Goal: Task Accomplishment & Management: Use online tool/utility

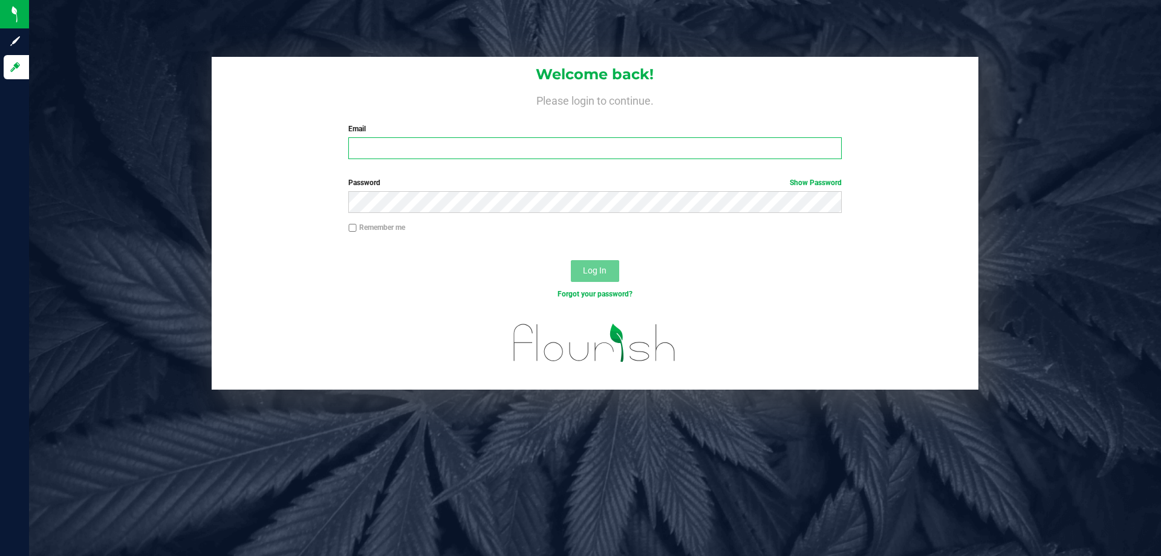
click at [414, 145] on input "Email" at bounding box center [594, 148] width 493 height 22
type input "[EMAIL_ADDRESS][DOMAIN_NAME]"
click at [571, 260] on button "Log In" at bounding box center [595, 271] width 48 height 22
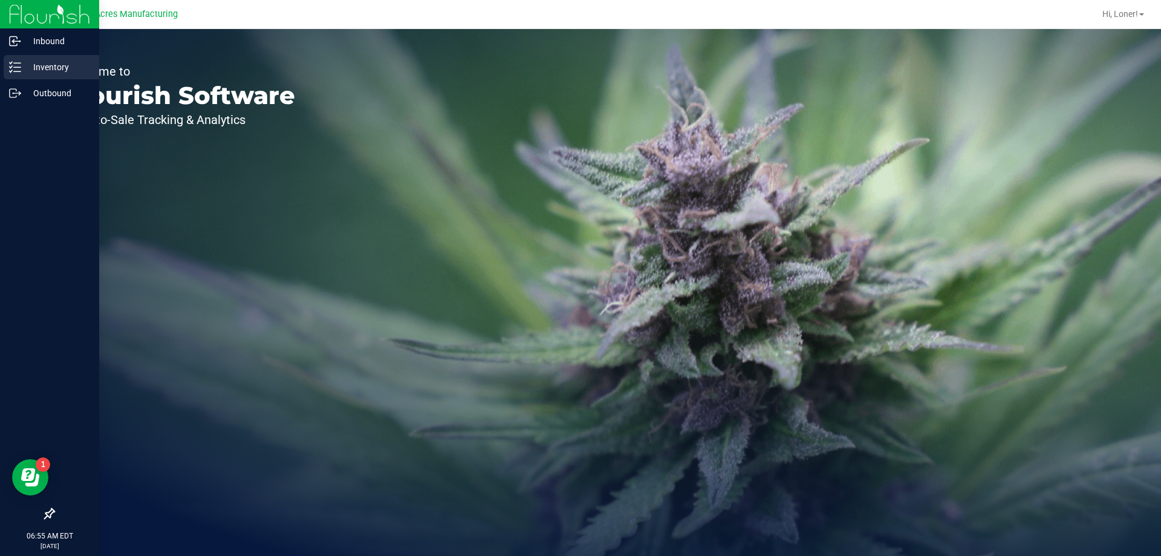
click at [21, 65] on p "Inventory" at bounding box center [57, 67] width 73 height 15
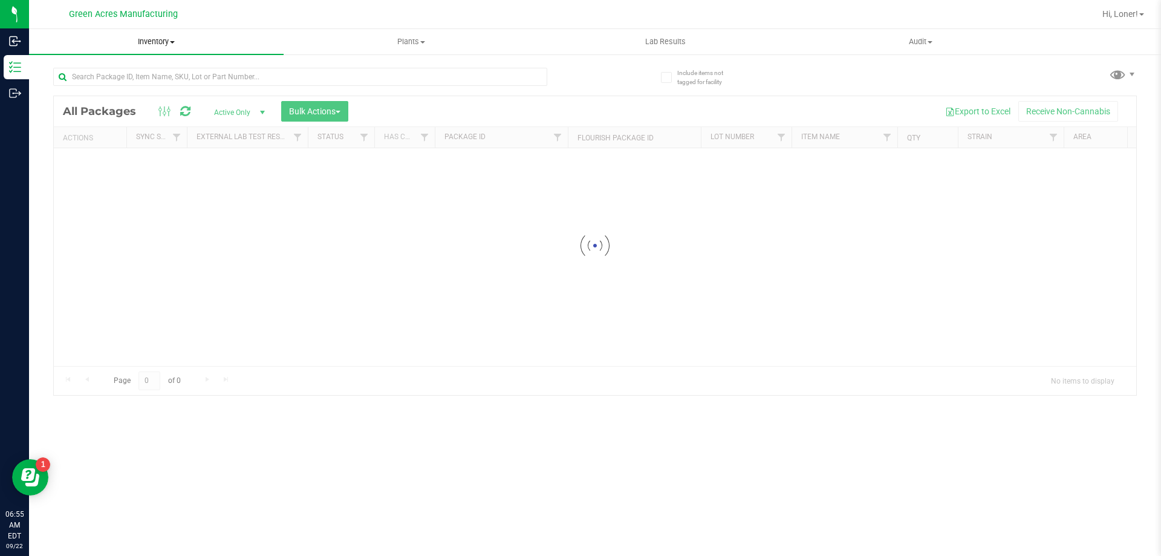
click at [171, 48] on uib-tab-heading "Inventory All packages All inventory Waste log Create inventory" at bounding box center [156, 41] width 255 height 25
click at [156, 148] on li "From bill of materials" at bounding box center [156, 146] width 255 height 15
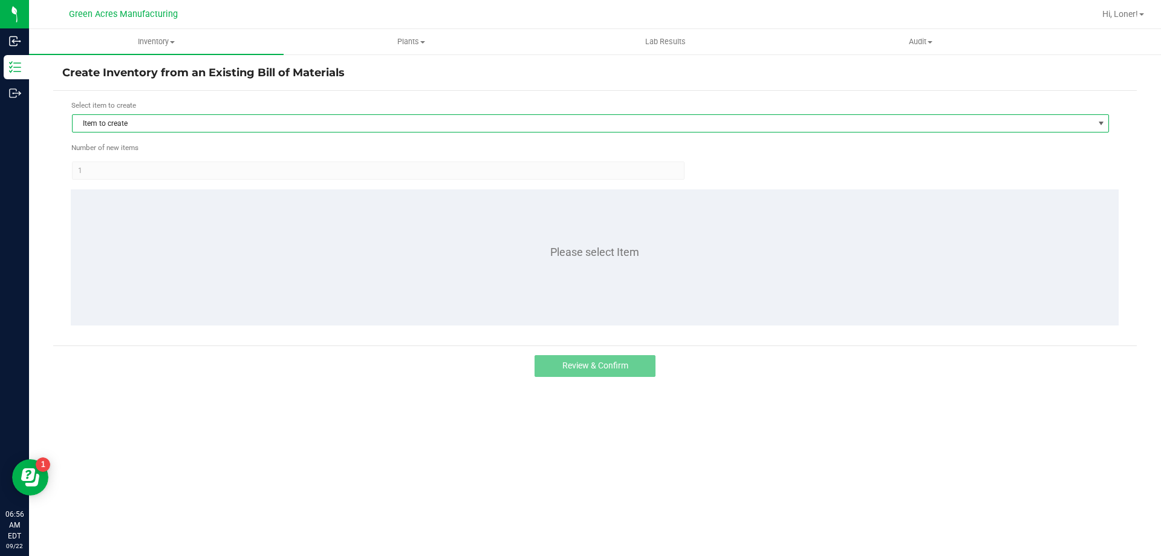
click at [160, 127] on span "Item to create" at bounding box center [583, 123] width 1021 height 17
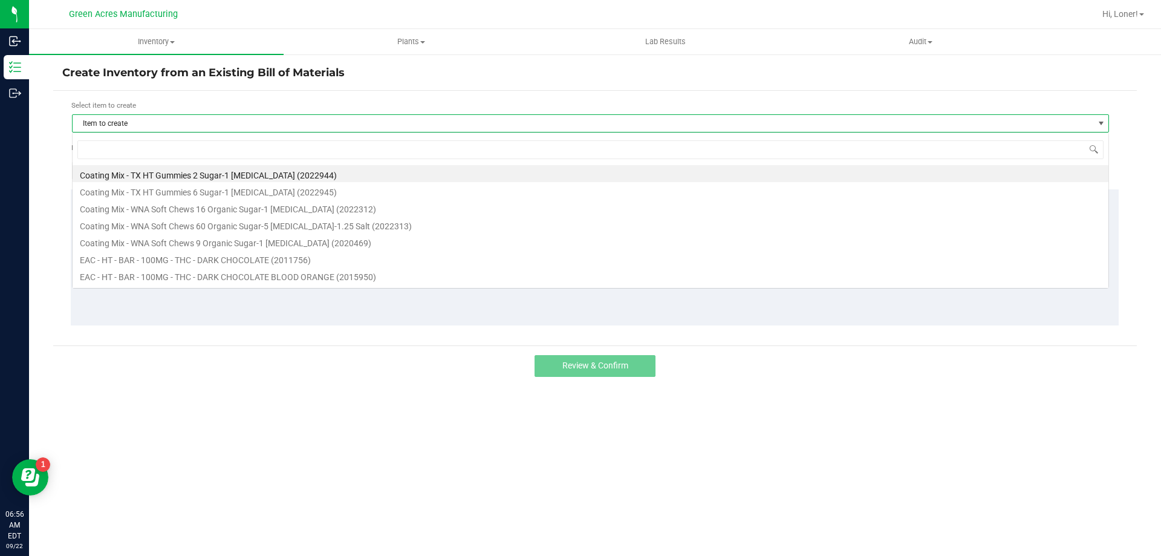
scroll to position [18, 1037]
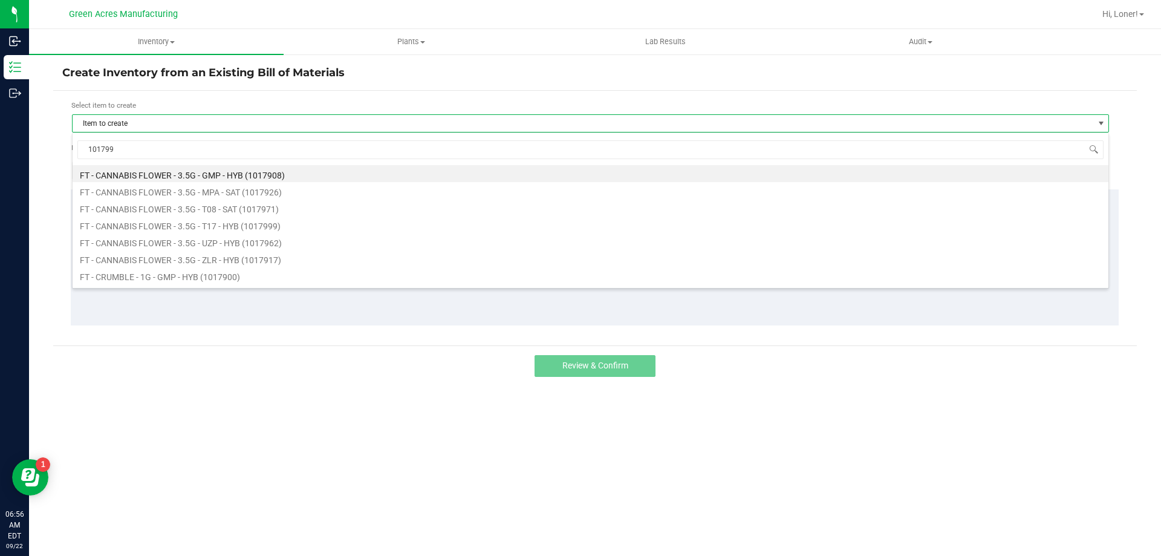
type input "1017999"
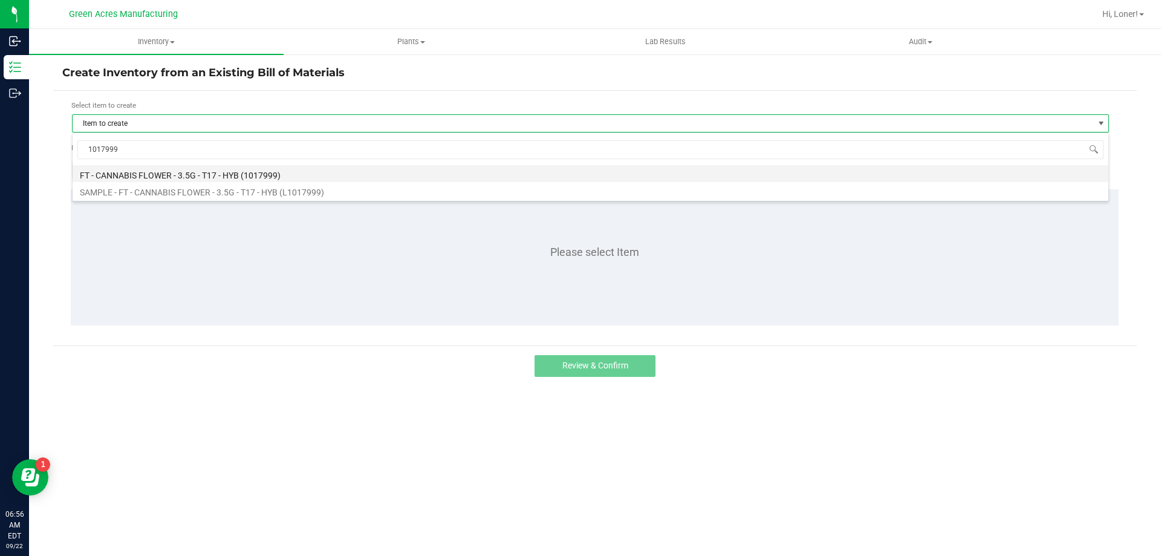
click at [161, 172] on li "FT - CANNABIS FLOWER - 3.5G - T17 - HYB (1017999)" at bounding box center [591, 173] width 1036 height 17
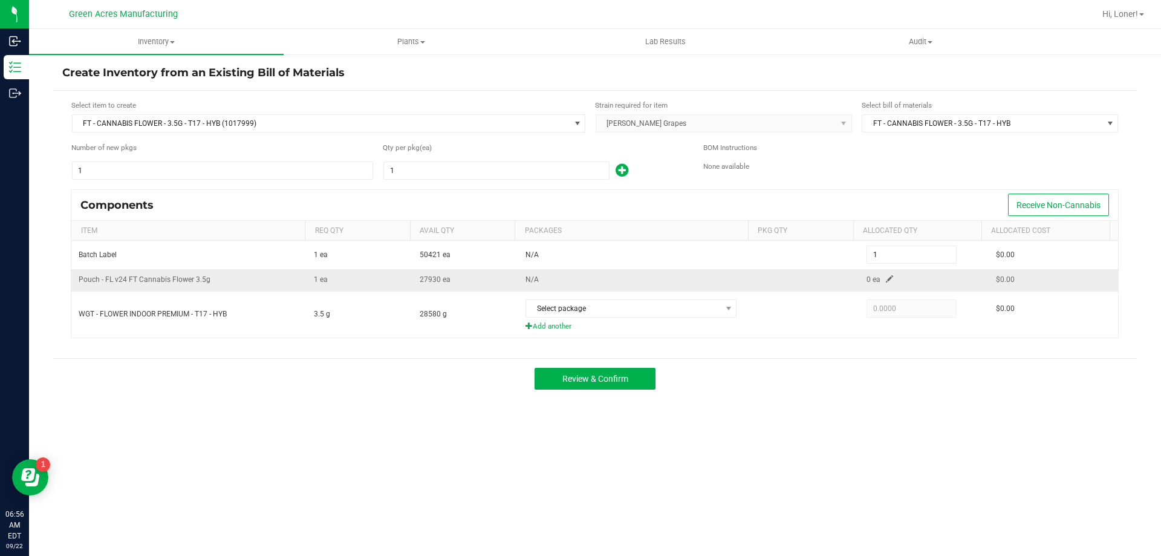
click at [886, 281] on span at bounding box center [889, 278] width 7 height 7
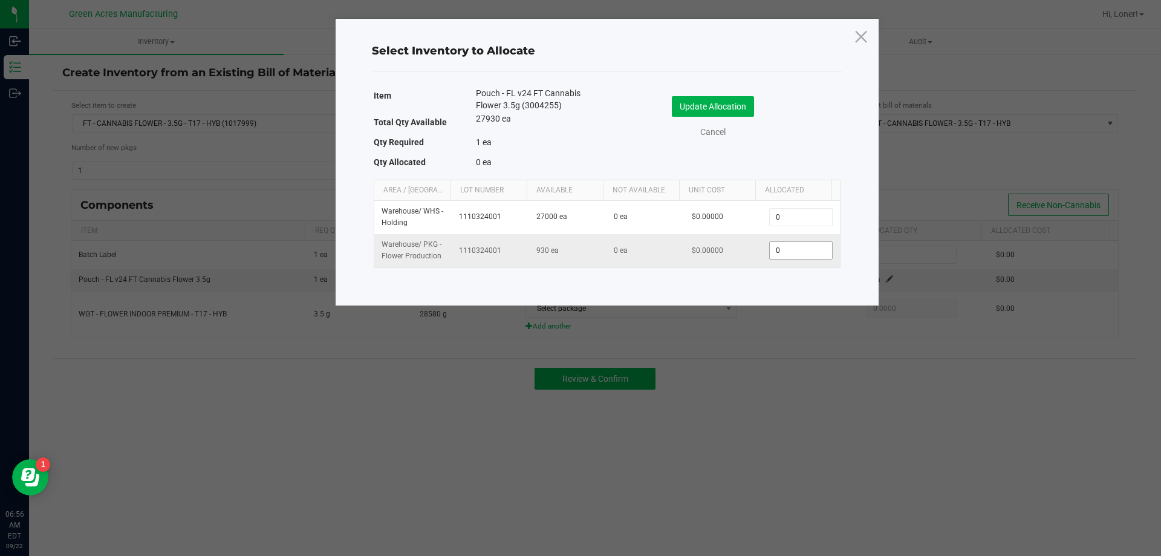
click at [770, 248] on input "0" at bounding box center [801, 250] width 62 height 17
type input "1"
click at [737, 111] on button "Update Allocation" at bounding box center [713, 106] width 82 height 21
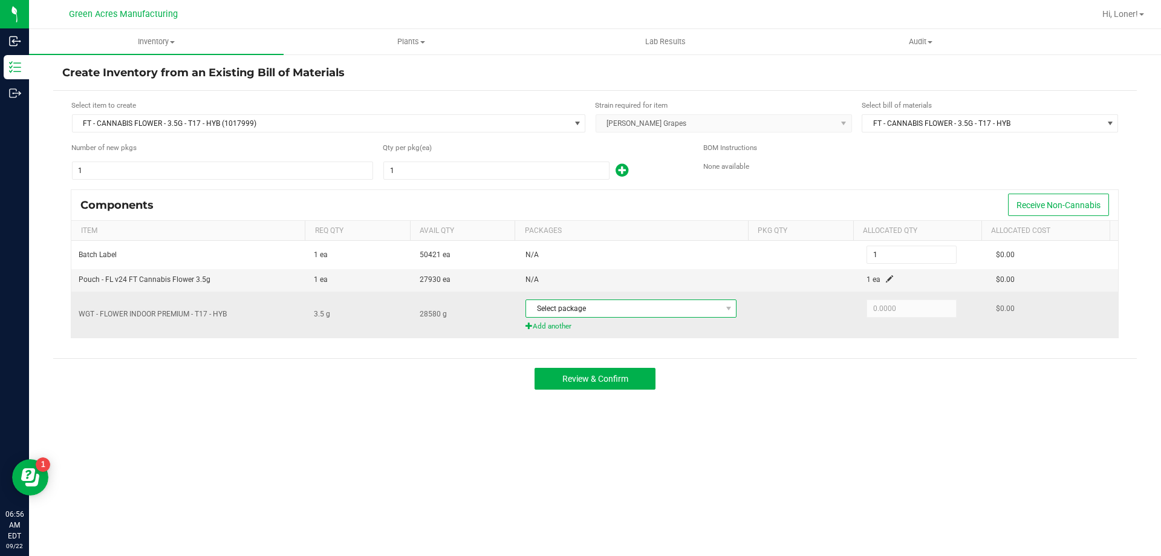
click at [566, 308] on span "Select package" at bounding box center [623, 308] width 195 height 17
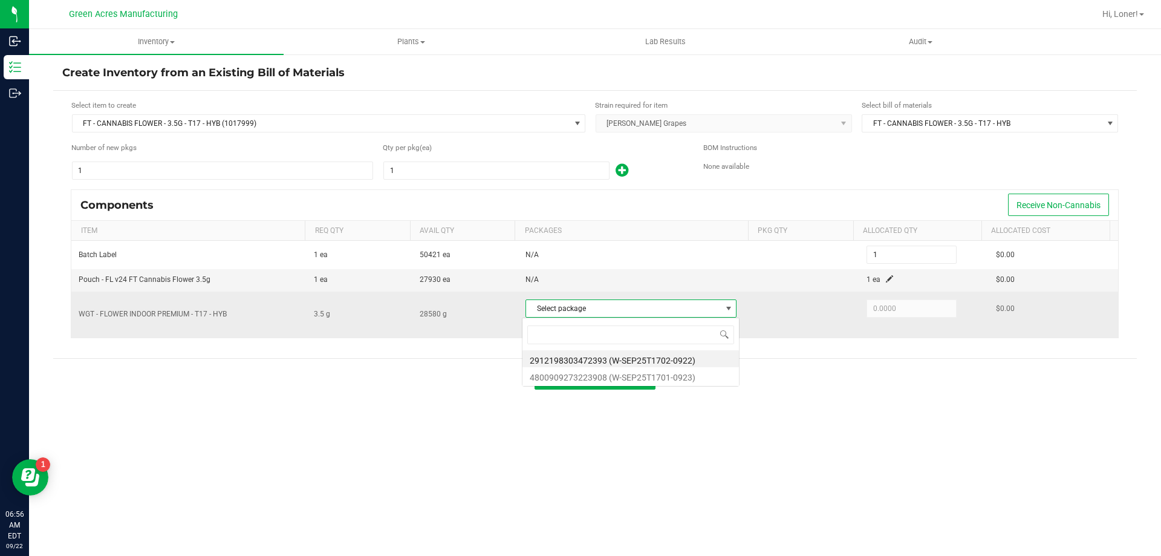
scroll to position [18, 209]
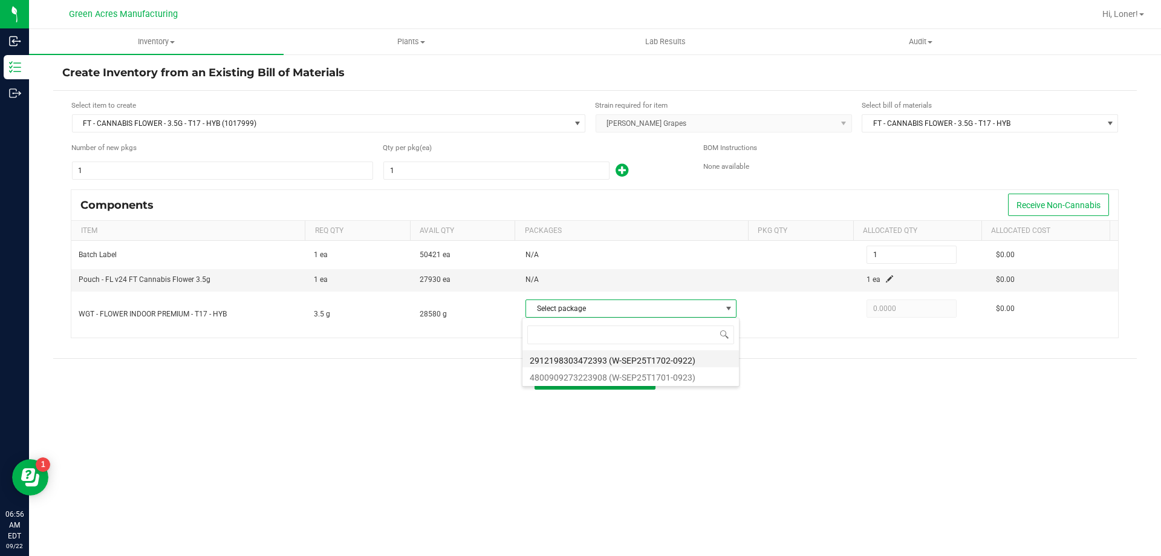
click at [612, 361] on li "2912198303472393 (W-SEP25T1702-0922)" at bounding box center [631, 358] width 217 height 17
type input "3.5000"
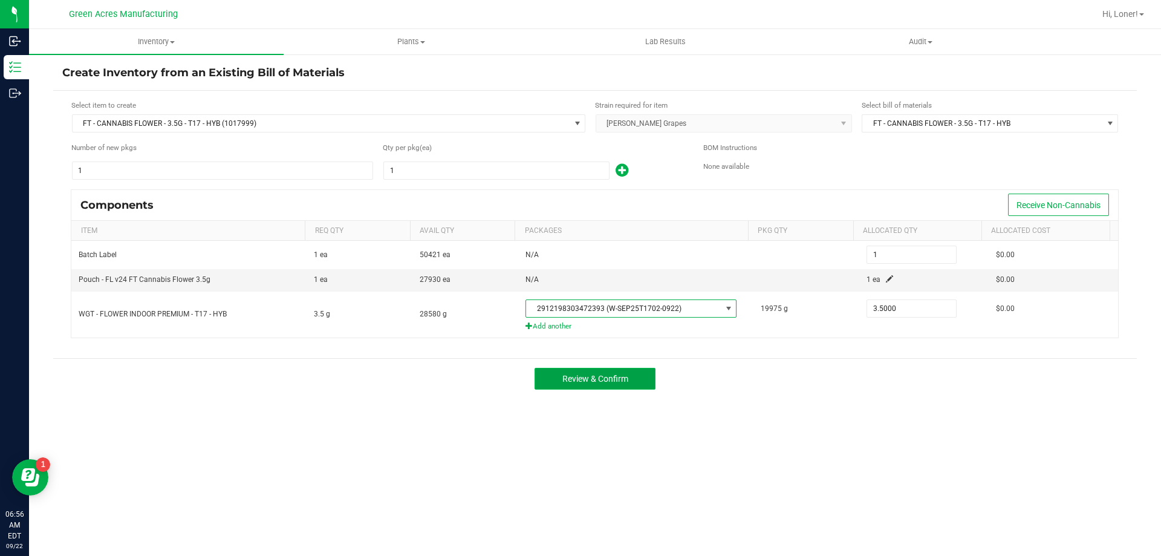
click at [627, 383] on span "Review & Confirm" at bounding box center [596, 379] width 66 height 10
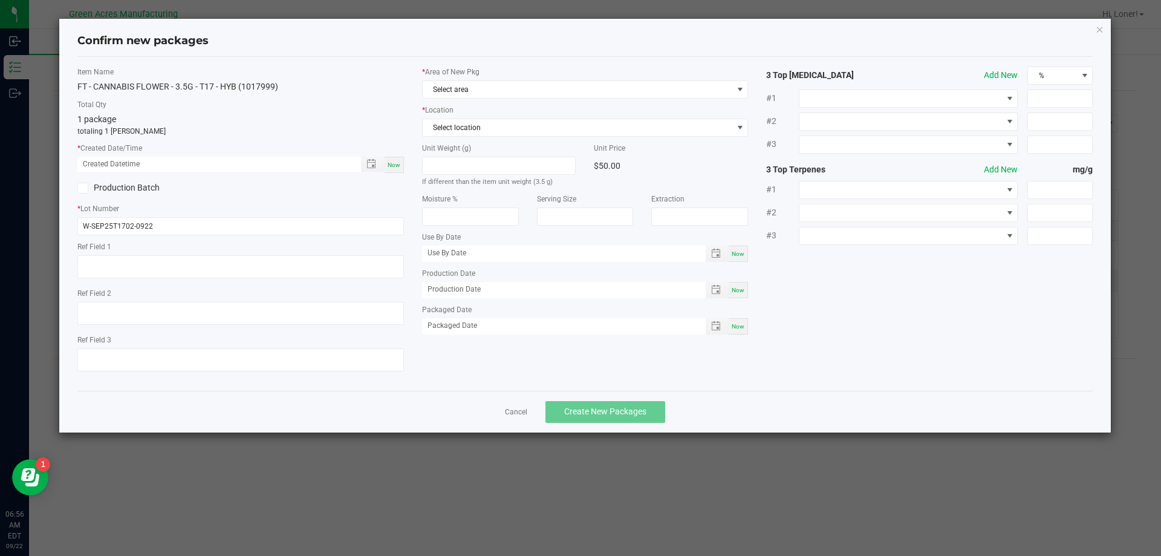
click at [391, 164] on span "Now" at bounding box center [394, 165] width 13 height 7
type input "[DATE] 06:56 AM"
click at [469, 74] on label "* Area of New Pkg" at bounding box center [585, 72] width 327 height 11
click at [470, 86] on span "Select area" at bounding box center [578, 89] width 310 height 17
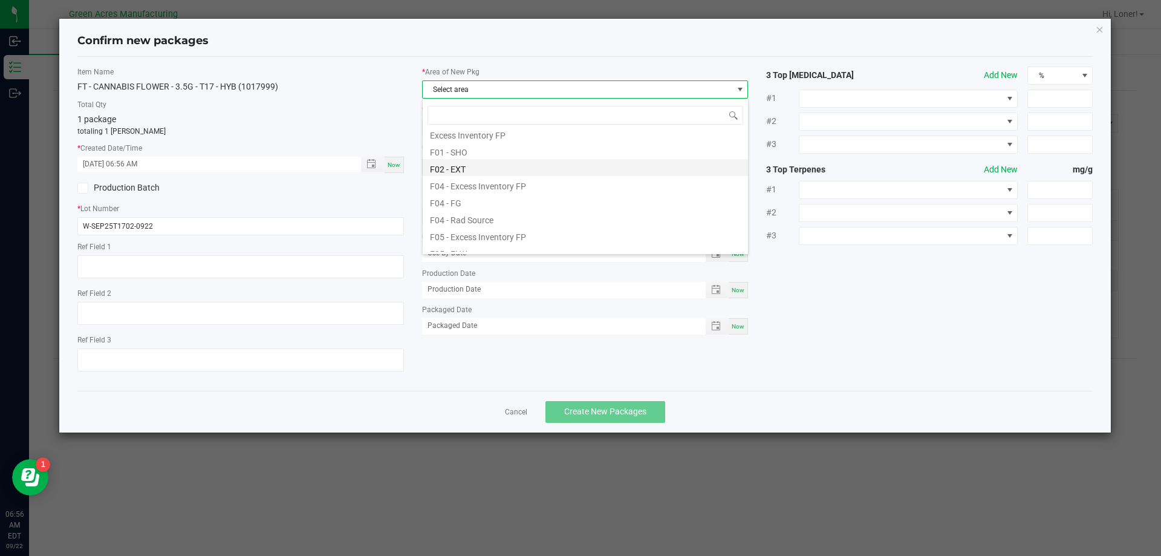
scroll to position [60, 0]
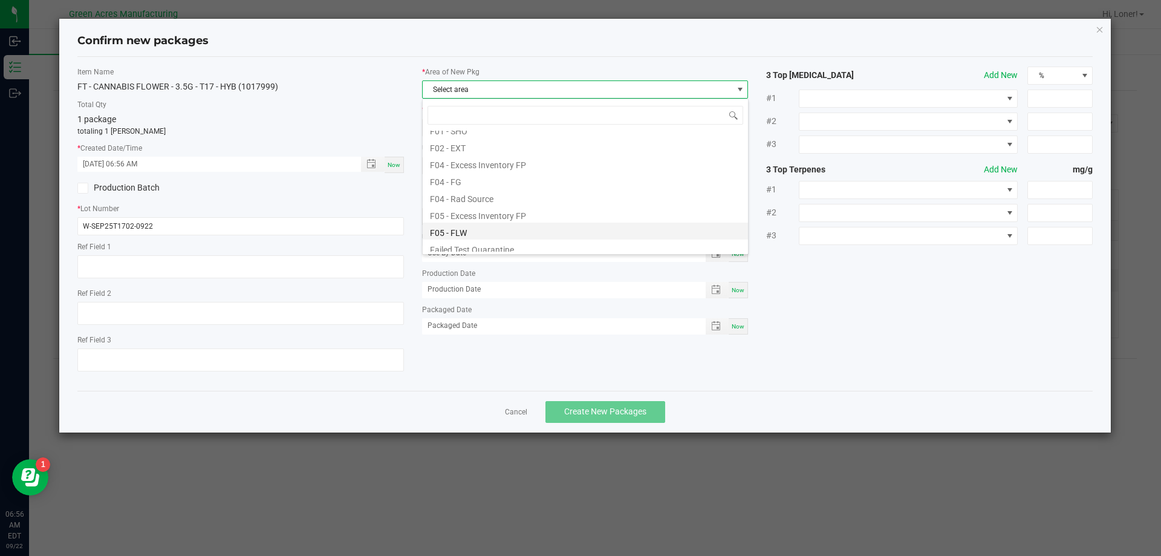
click at [472, 228] on li "F05 - FLW" at bounding box center [585, 231] width 325 height 17
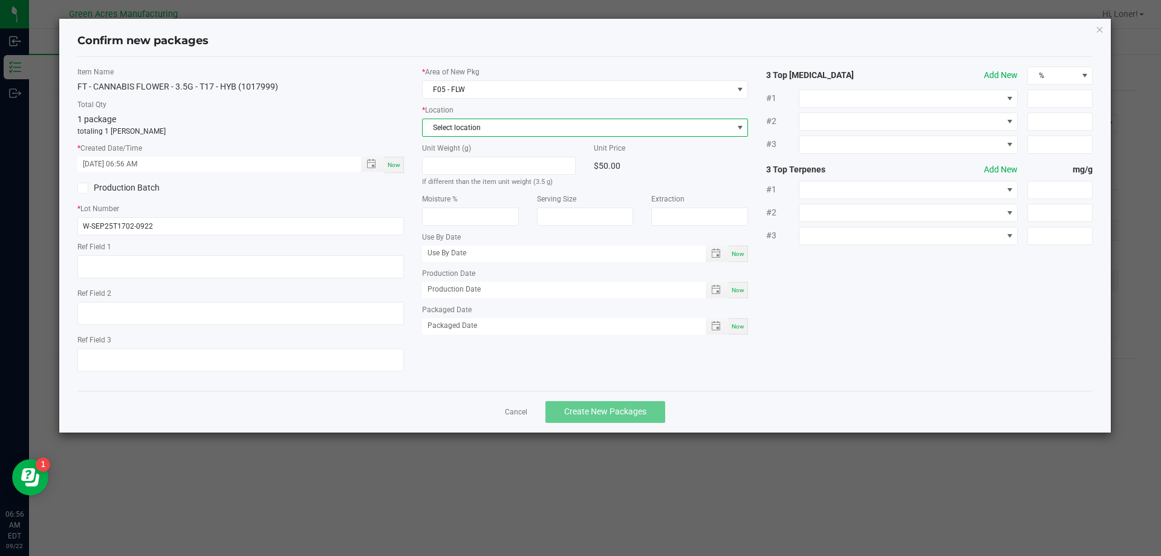
click at [460, 132] on span "Select location" at bounding box center [578, 127] width 310 height 17
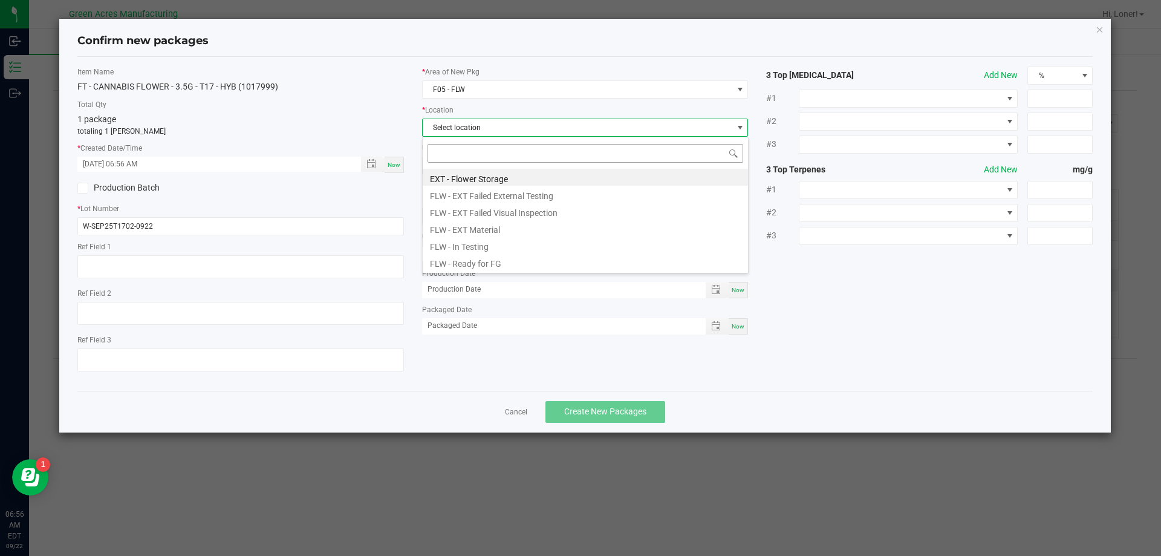
scroll to position [18, 327]
click at [475, 267] on li "FLW - Ready for FG" at bounding box center [585, 261] width 325 height 17
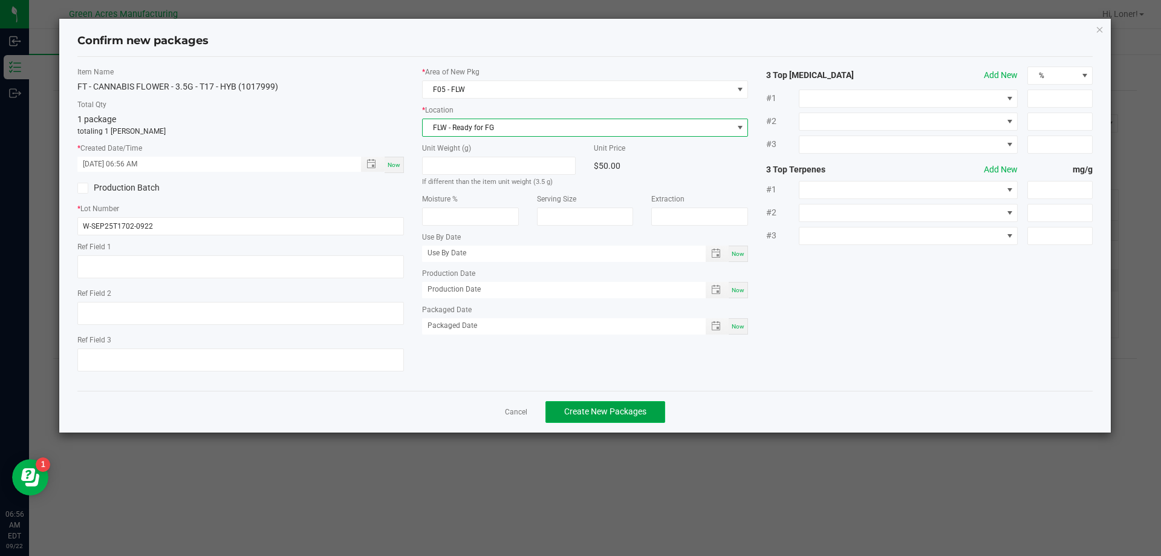
click at [580, 408] on span "Create New Packages" at bounding box center [605, 412] width 82 height 10
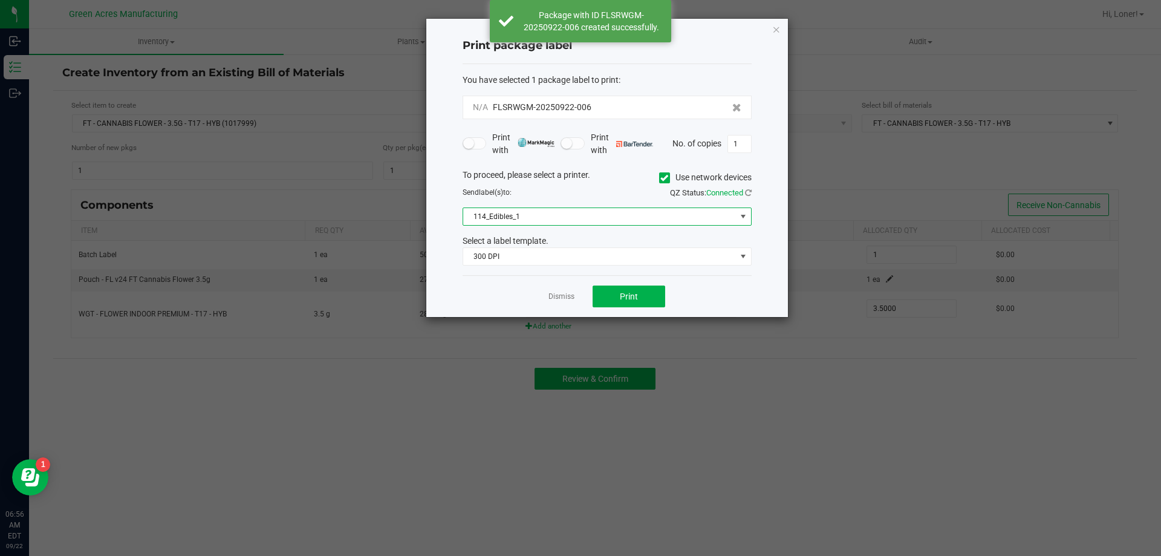
click at [715, 216] on span "114_Edibles_1" at bounding box center [599, 216] width 273 height 17
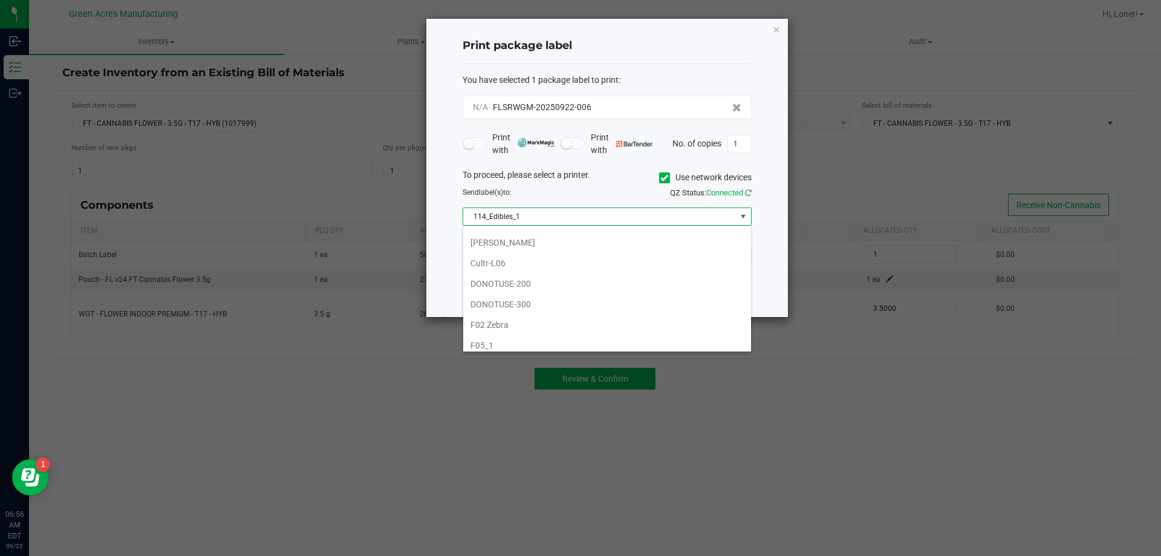
scroll to position [302, 0]
click at [543, 303] on li "F05_2 Zebra" at bounding box center [607, 306] width 288 height 21
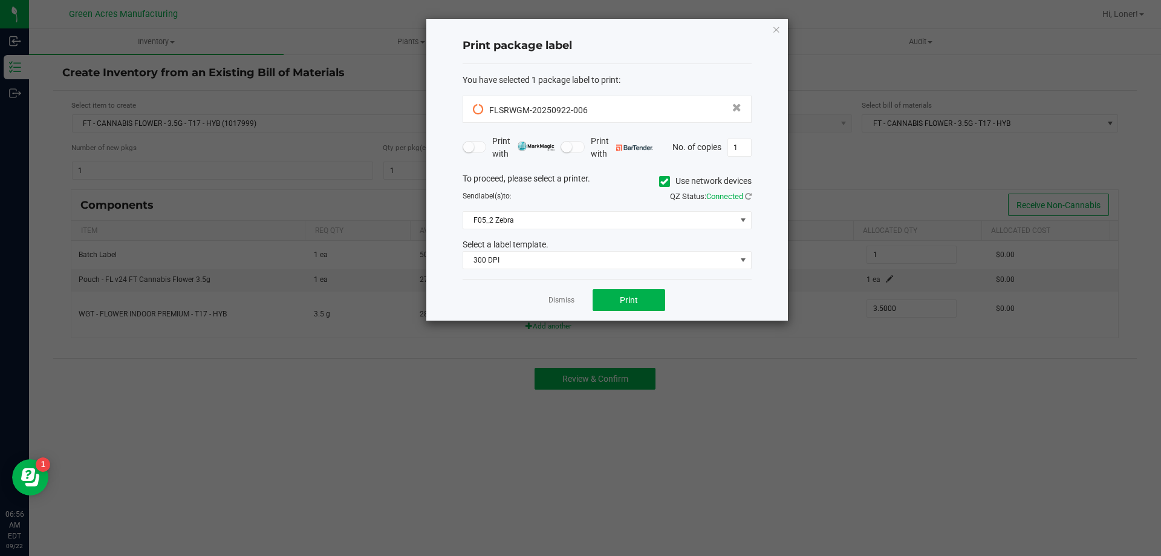
click at [566, 184] on div "To proceed, please select a printer. Use network devices" at bounding box center [607, 181] width 307 height 18
click at [622, 304] on span "Print" at bounding box center [629, 300] width 18 height 10
click at [573, 302] on link "Dismiss" at bounding box center [562, 300] width 26 height 10
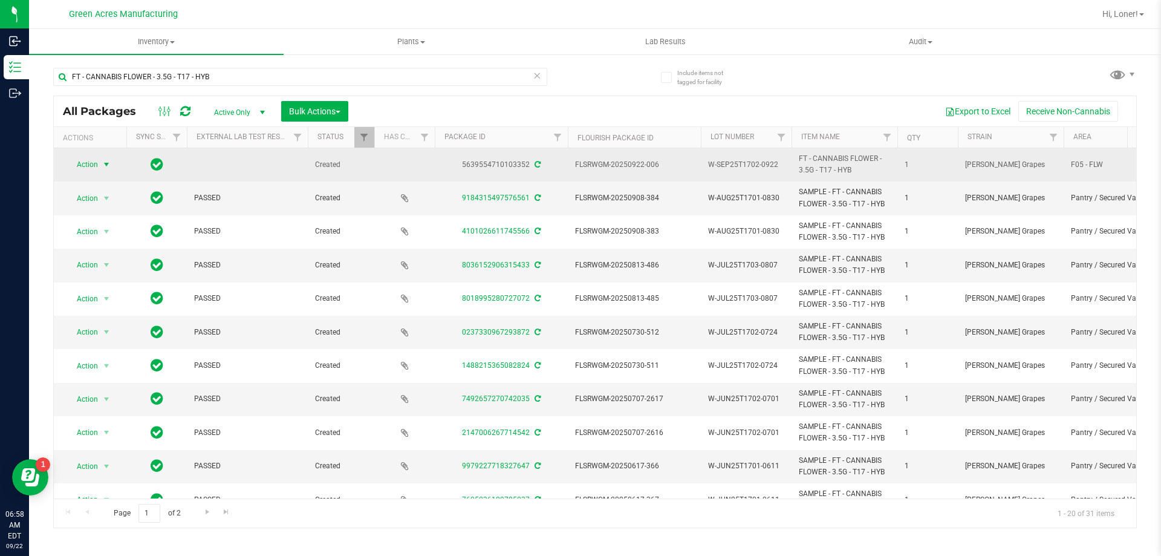
click at [85, 167] on span "Action" at bounding box center [82, 164] width 33 height 17
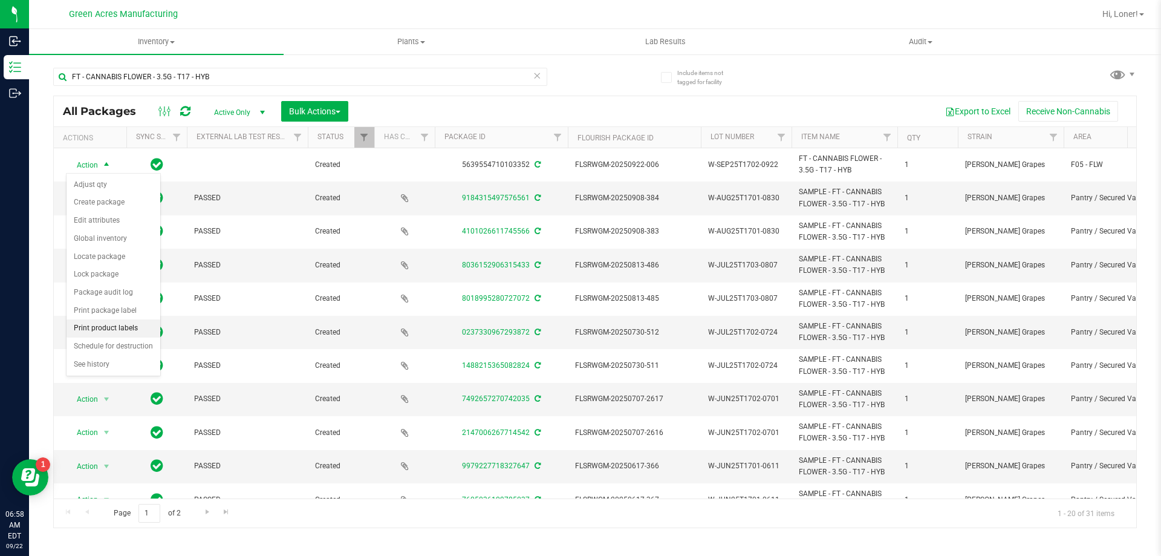
click at [109, 334] on li "Print product labels" at bounding box center [114, 328] width 94 height 18
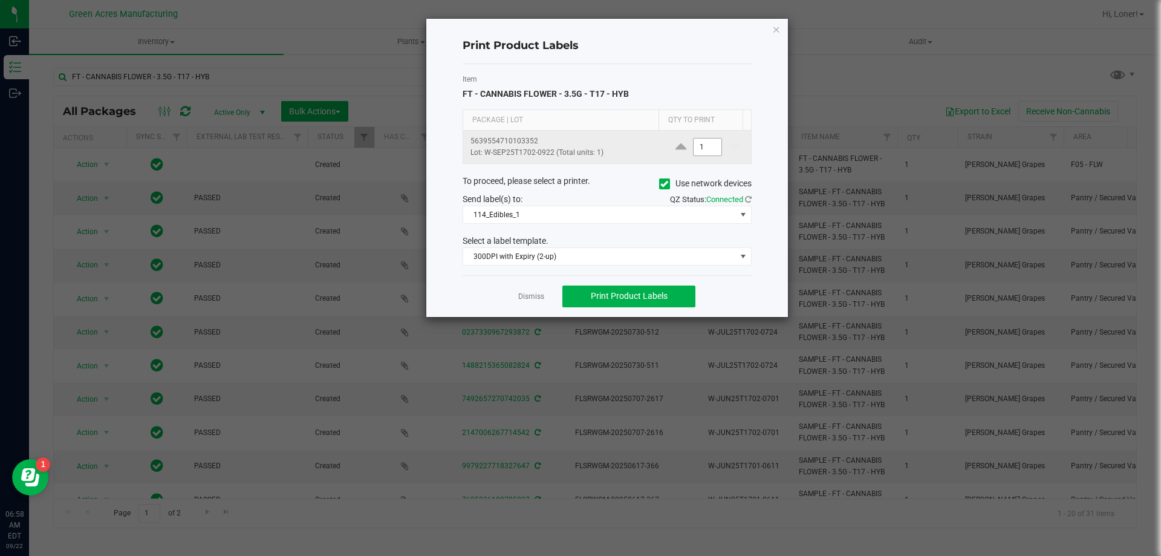
click at [697, 149] on input "1" at bounding box center [708, 147] width 28 height 17
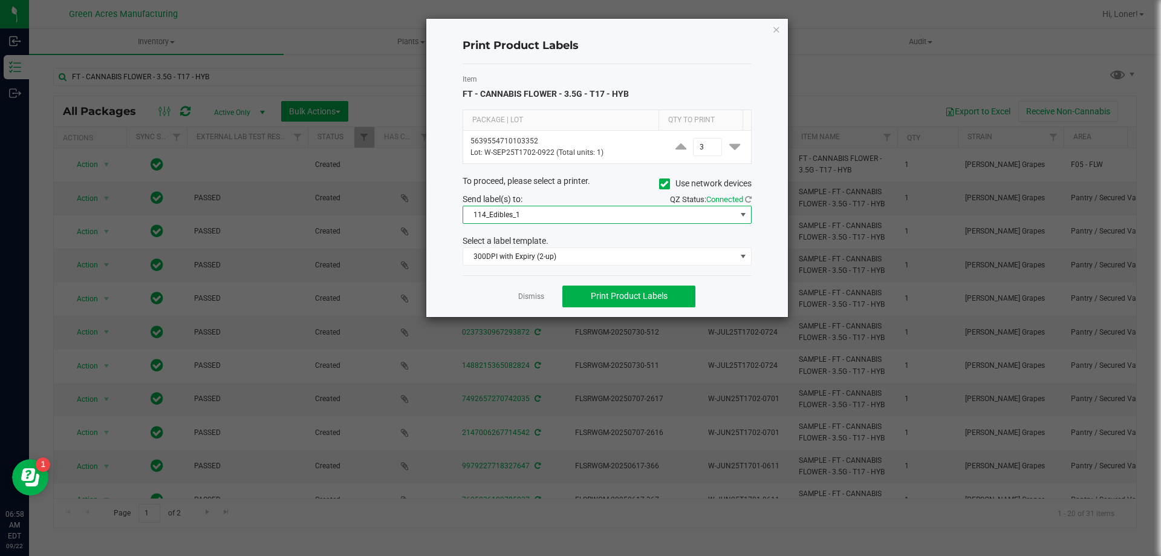
click at [676, 221] on span "114_Edibles_1" at bounding box center [599, 214] width 273 height 17
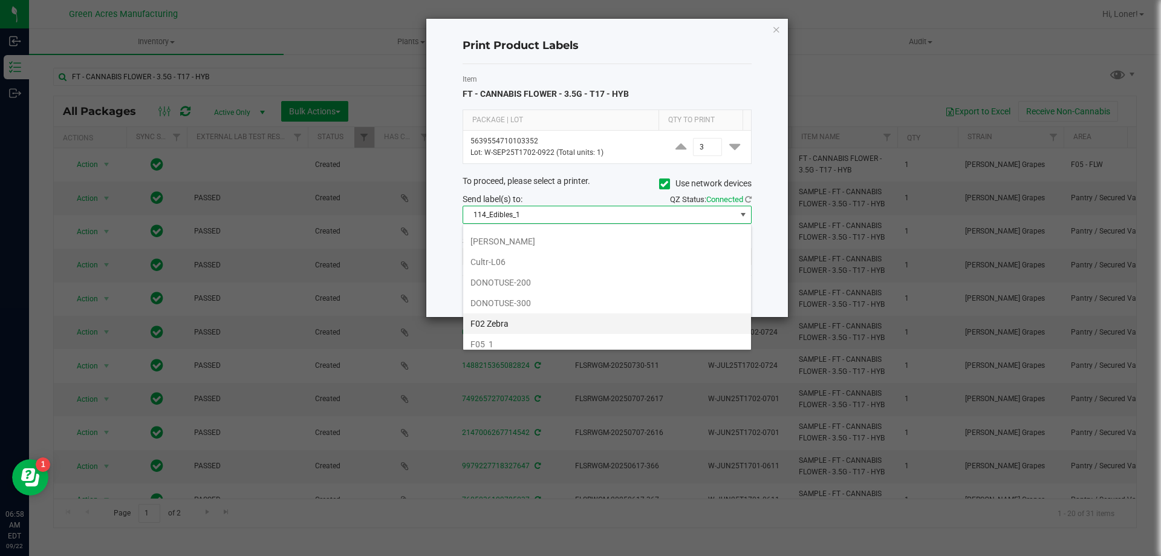
scroll to position [302, 0]
click at [544, 281] on li "F05_1" at bounding box center [607, 283] width 288 height 21
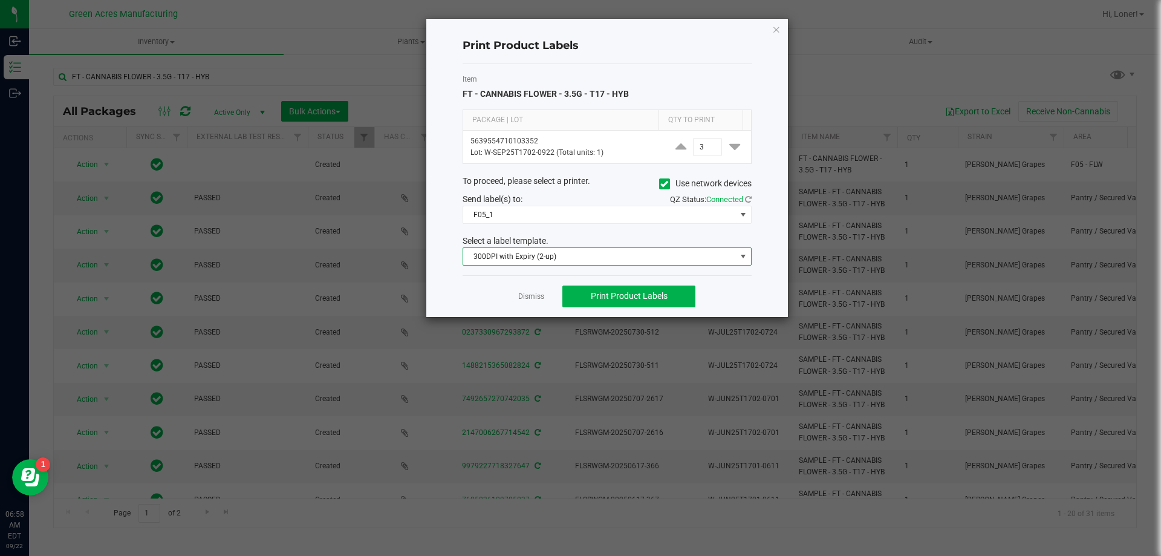
click at [532, 256] on span "300DPI with Expiry (2-up)" at bounding box center [599, 256] width 273 height 17
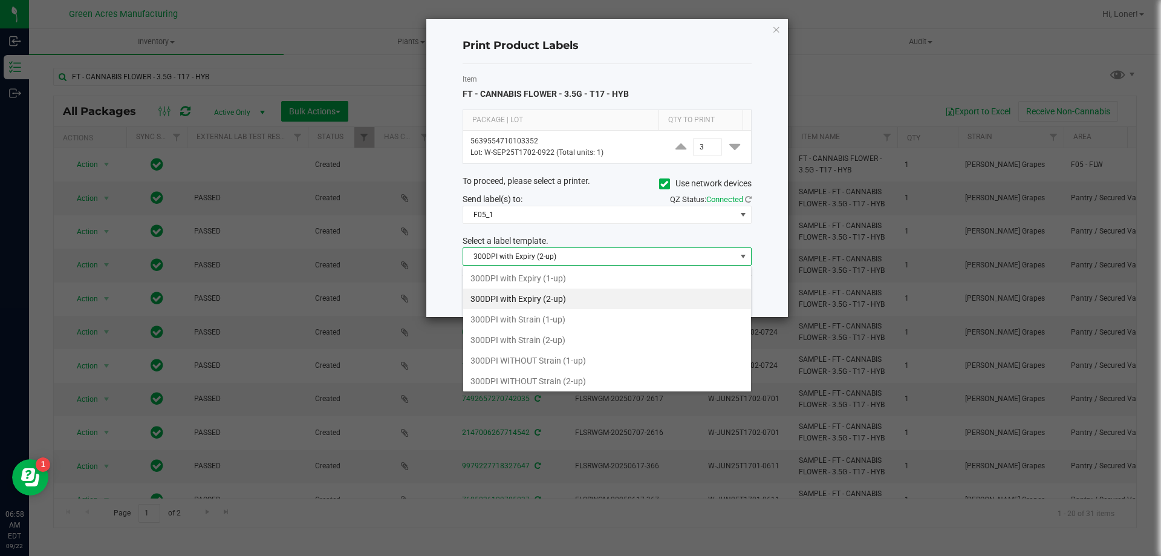
scroll to position [18, 289]
click at [515, 344] on li "300DPI with Strain (2-up)" at bounding box center [607, 340] width 288 height 21
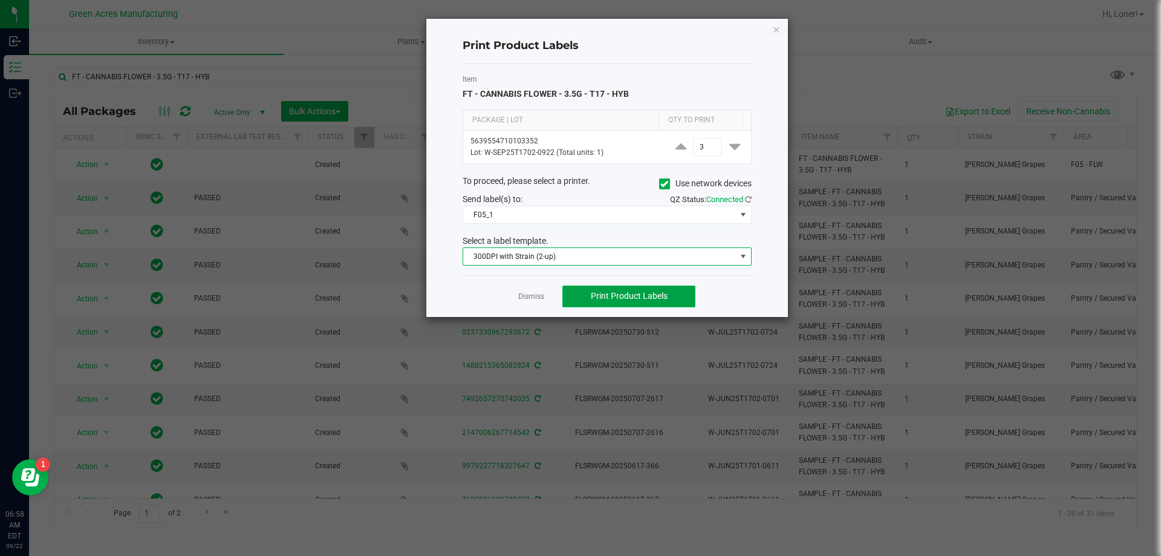
click at [679, 293] on button "Print Product Labels" at bounding box center [629, 297] width 133 height 22
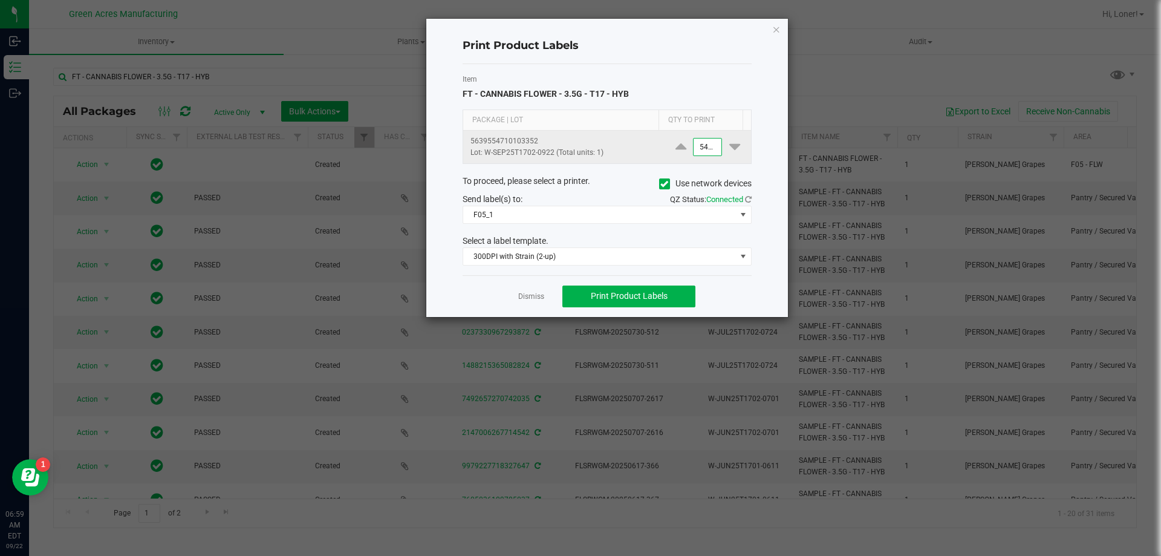
scroll to position [0, 1]
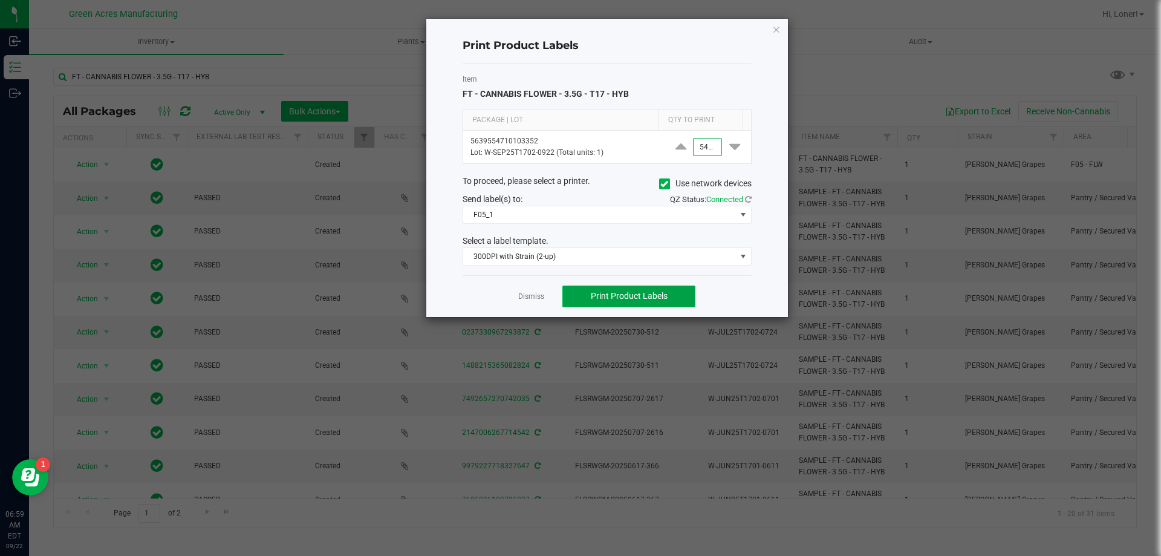
type input "5,430"
click at [617, 295] on span "Print Product Labels" at bounding box center [629, 296] width 77 height 10
